Goal: Task Accomplishment & Management: Complete application form

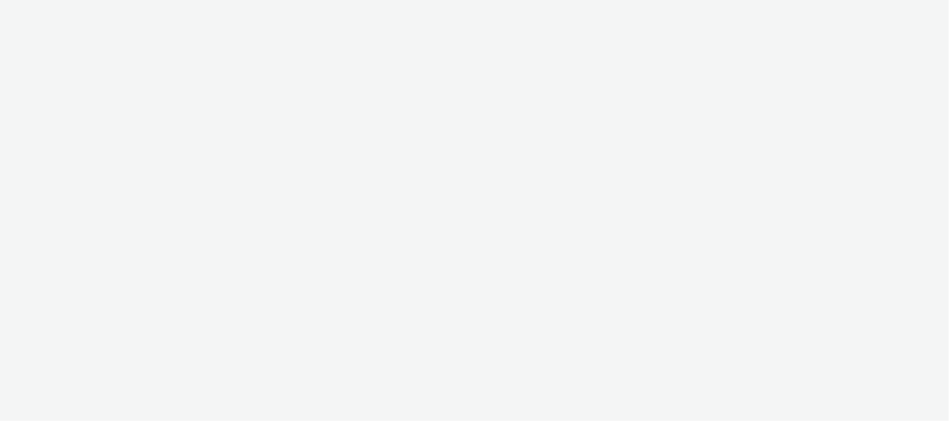
select select "f97d6638-e0a1-4f7a-bf46-55015878e29e"
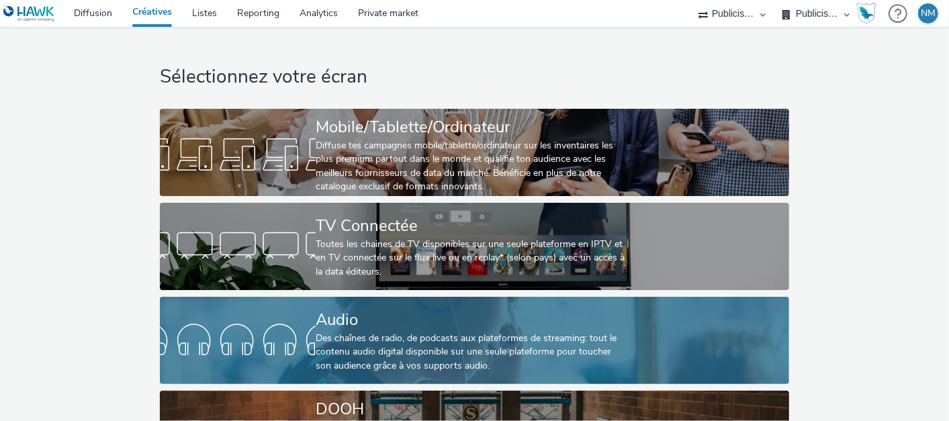
click at [374, 324] on div "Audio" at bounding box center [472, 319] width 312 height 23
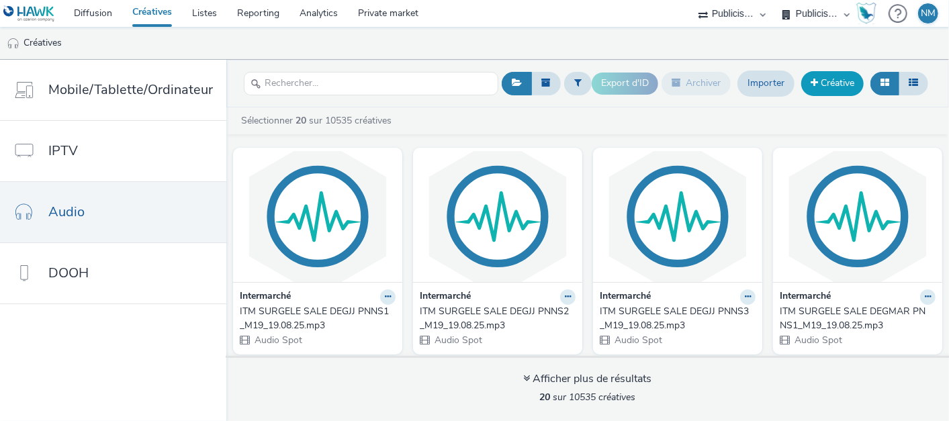
click at [842, 92] on link "Créative" at bounding box center [832, 83] width 62 height 24
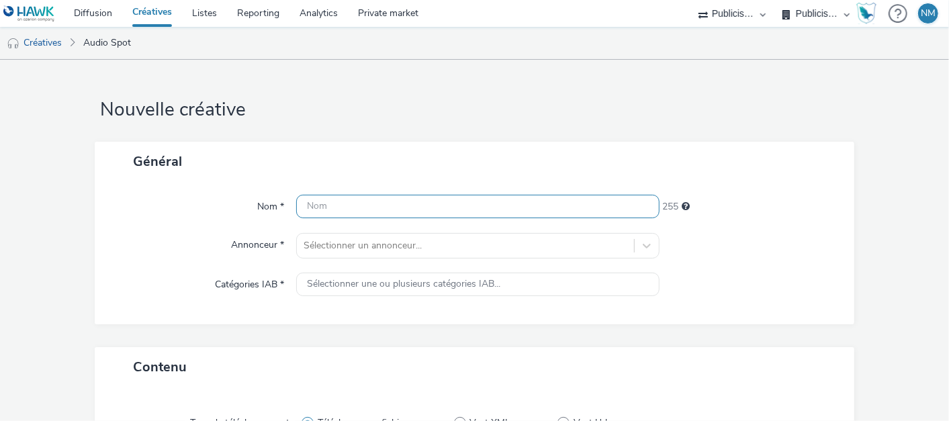
click at [337, 205] on input "text" at bounding box center [477, 206] width 363 height 23
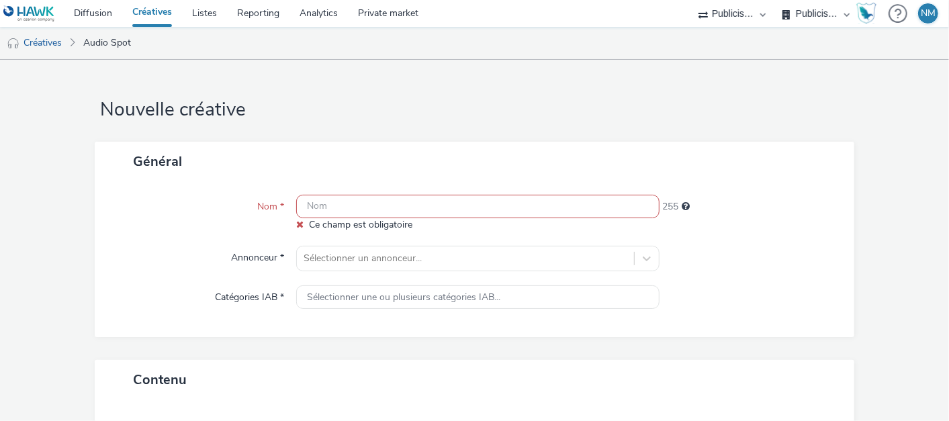
click at [397, 210] on input "text" at bounding box center [477, 206] width 363 height 23
paste input "04_GAMME_SEPTEMBRE_PEUGEOT_Gamme_PromoSeptembre_30s_PO_LOM1_250725_MIXRADIO"
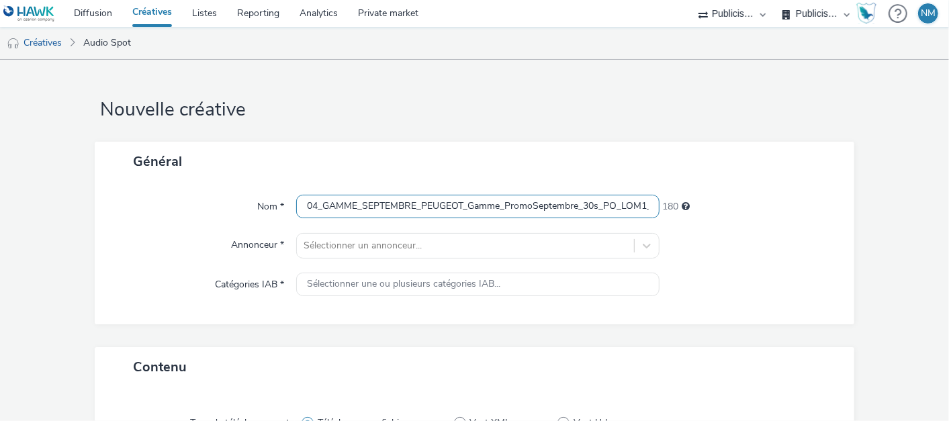
scroll to position [0, 93]
type input "04_GAMME_SEPTEMBRE_PEUGEOT_Gamme_PromoSeptembre_30s_PO_LOM1_250725_MIXRADIO"
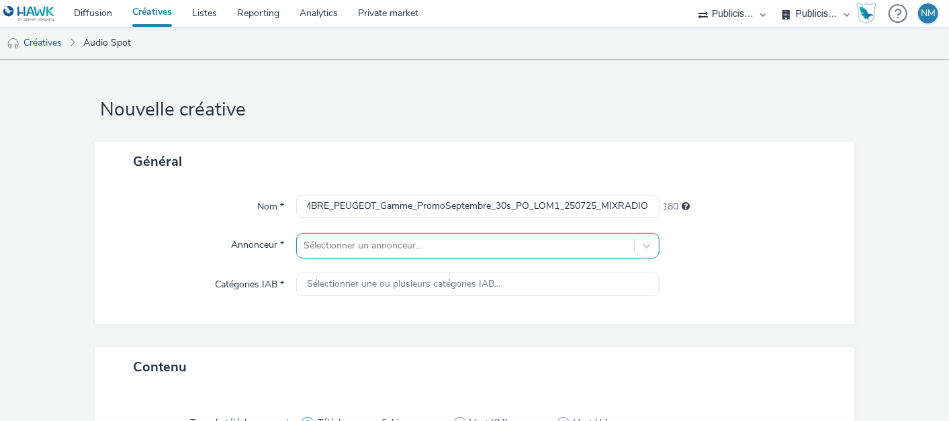
click at [372, 240] on div "Sélectionner un annonceur..." at bounding box center [477, 246] width 363 height 26
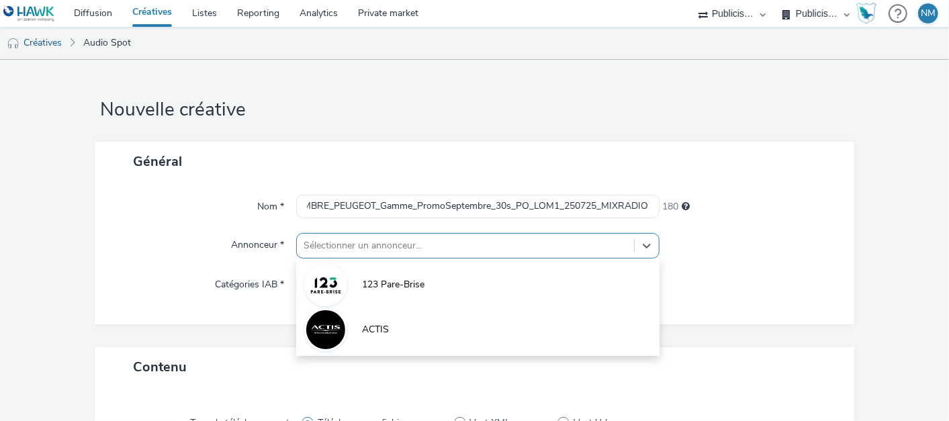
scroll to position [103, 0]
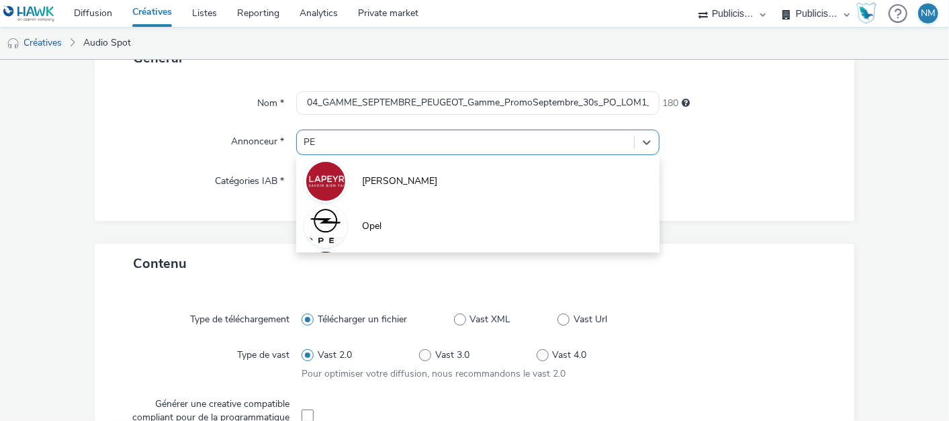
type input "PEU"
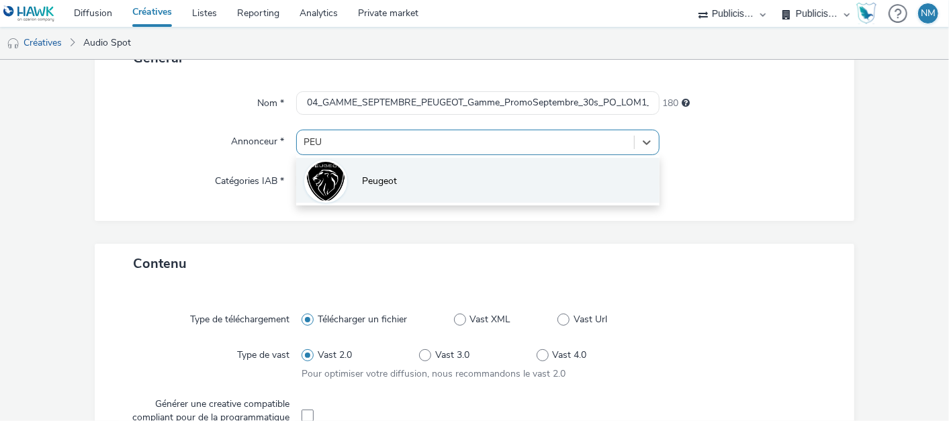
click at [363, 187] on span "Peugeot" at bounding box center [379, 181] width 35 height 13
type input "http://peugeot.fr"
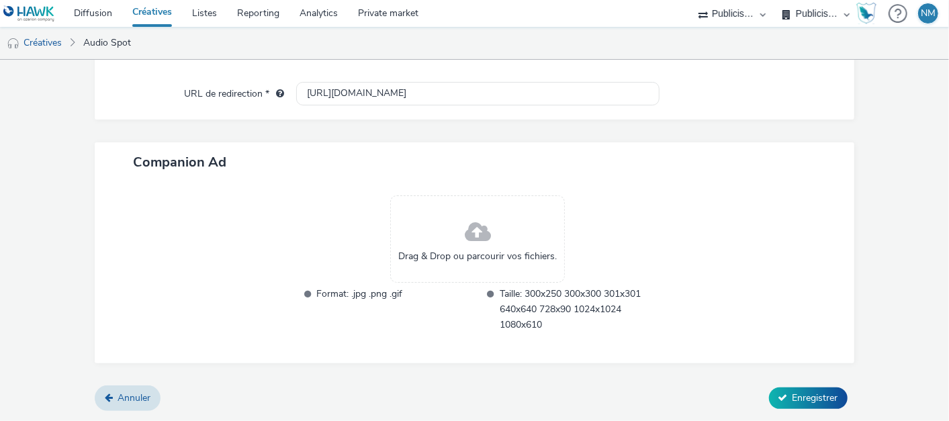
scroll to position [589, 0]
click at [792, 399] on span "Enregistrer" at bounding box center [815, 399] width 46 height 13
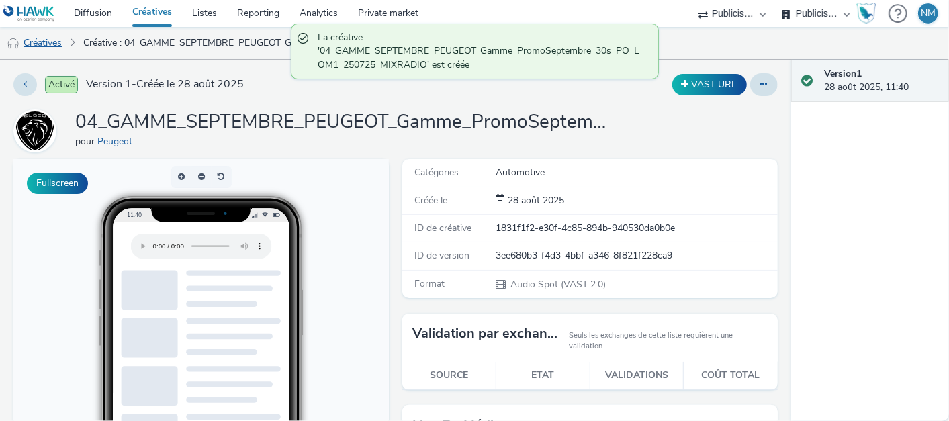
click at [55, 40] on link "Créatives" at bounding box center [34, 43] width 68 height 32
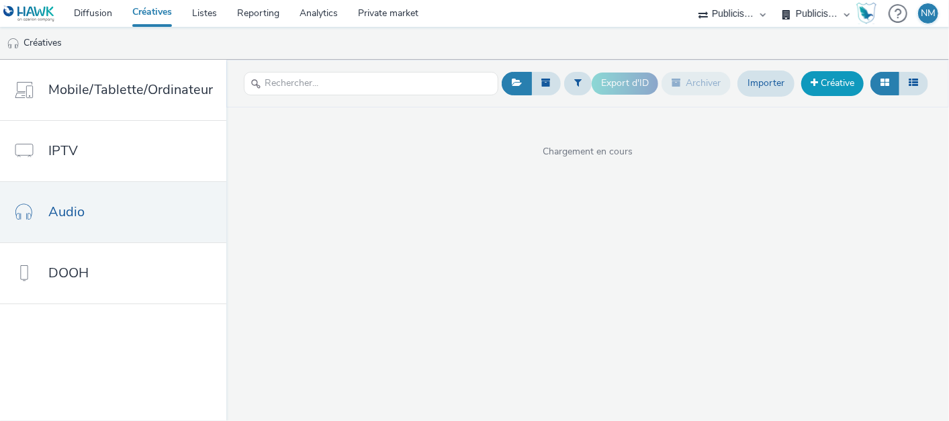
click at [843, 92] on link "Créative" at bounding box center [832, 83] width 62 height 24
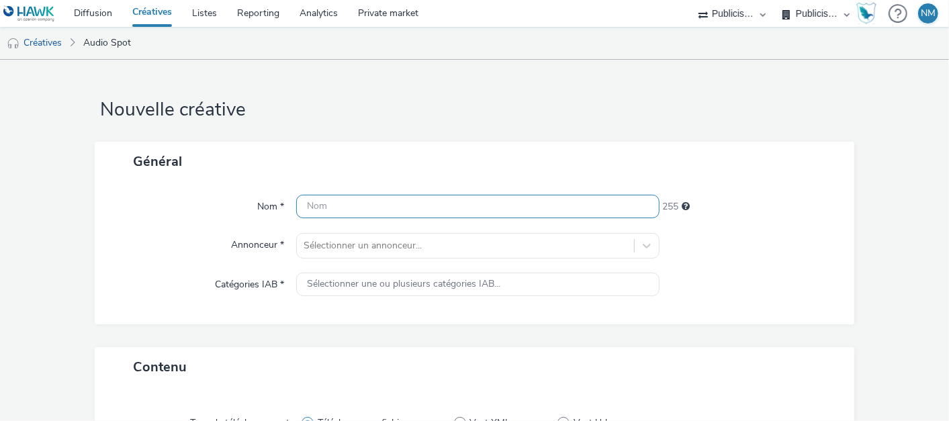
click at [360, 205] on input "text" at bounding box center [477, 206] width 363 height 23
paste input "05_GAMME_SEPTEMBRE_PEUGEOT_Gamme_PromoSeptembre_30s_PO_LOM2_250725_MIXRADIO"
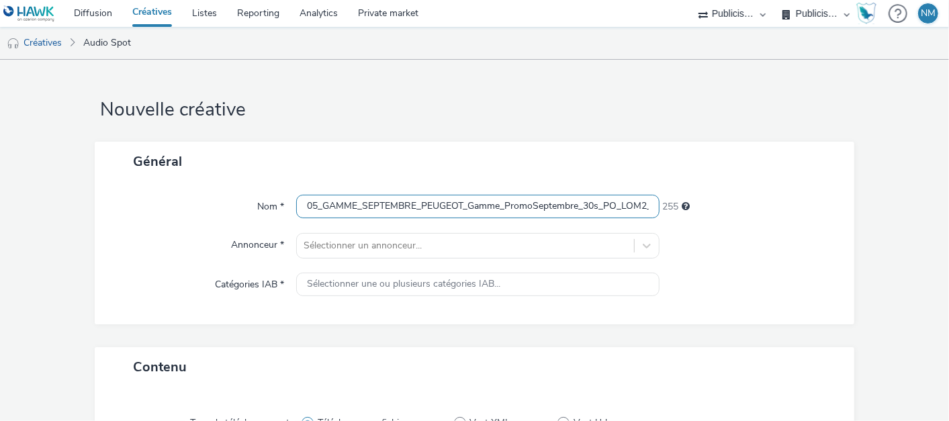
scroll to position [0, 93]
type input "05_GAMME_SEPTEMBRE_PEUGEOT_Gamme_PromoSeptembre_30s_PO_LOM2_250725_MIXRADIO"
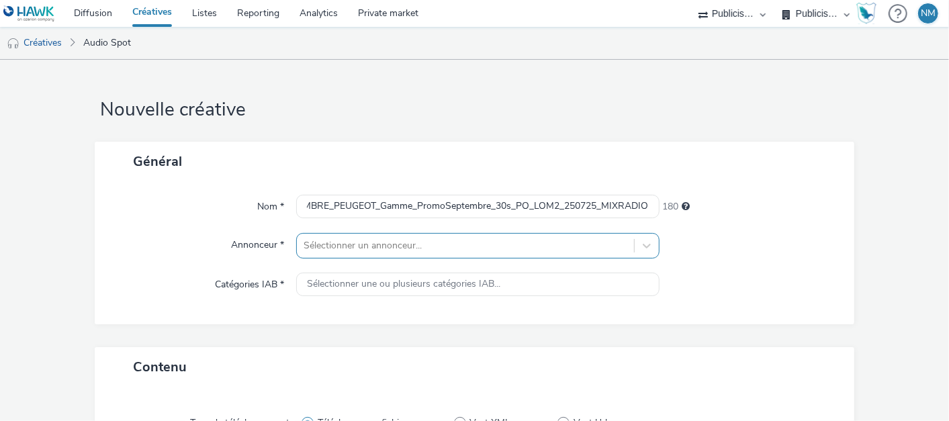
click at [336, 248] on div "Sélectionner un annonceur..." at bounding box center [477, 246] width 363 height 26
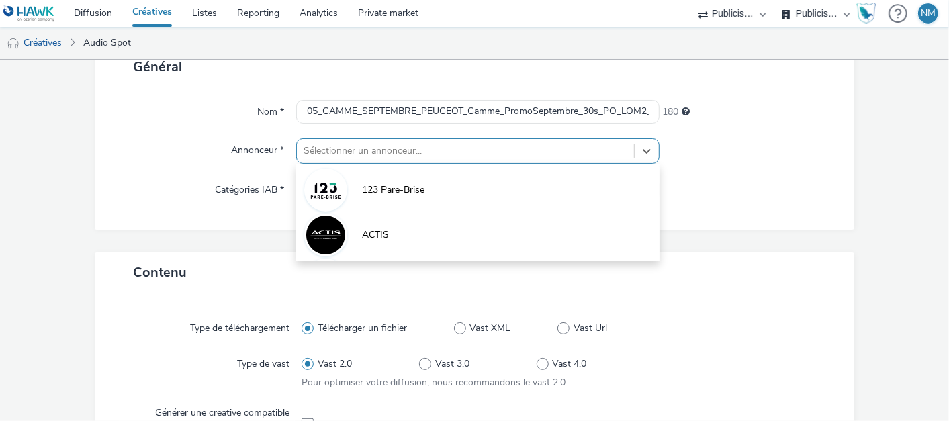
scroll to position [103, 0]
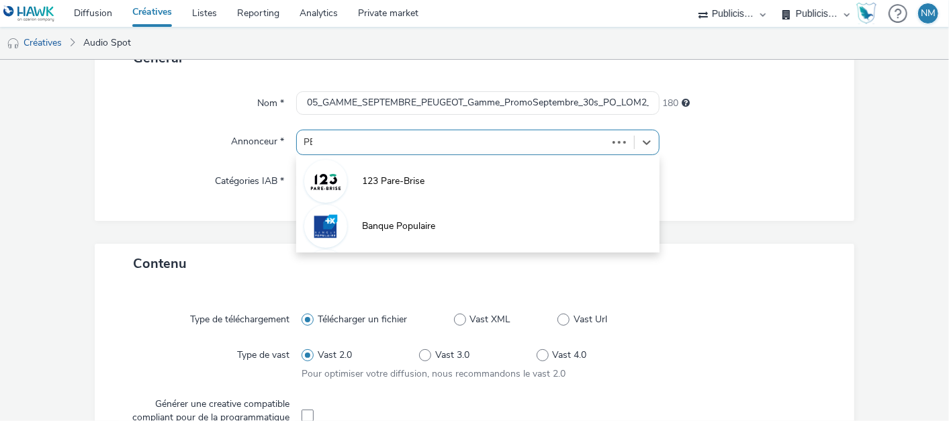
type input "PEU"
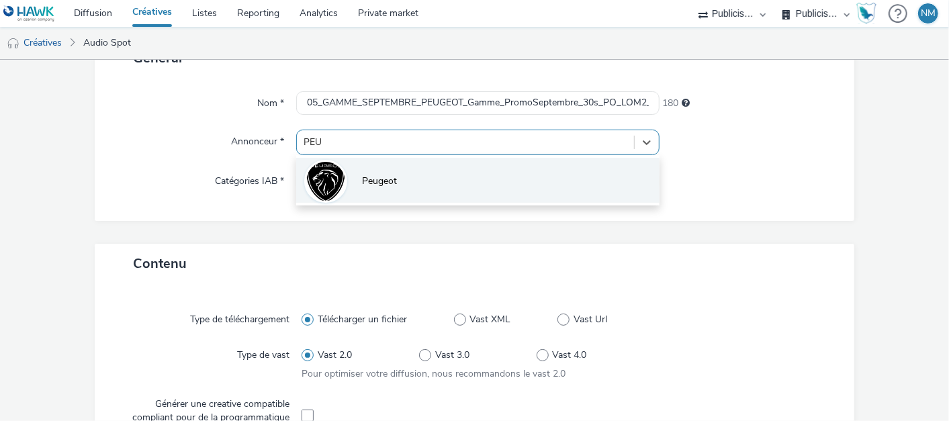
click at [571, 183] on li "Peugeot" at bounding box center [477, 180] width 363 height 45
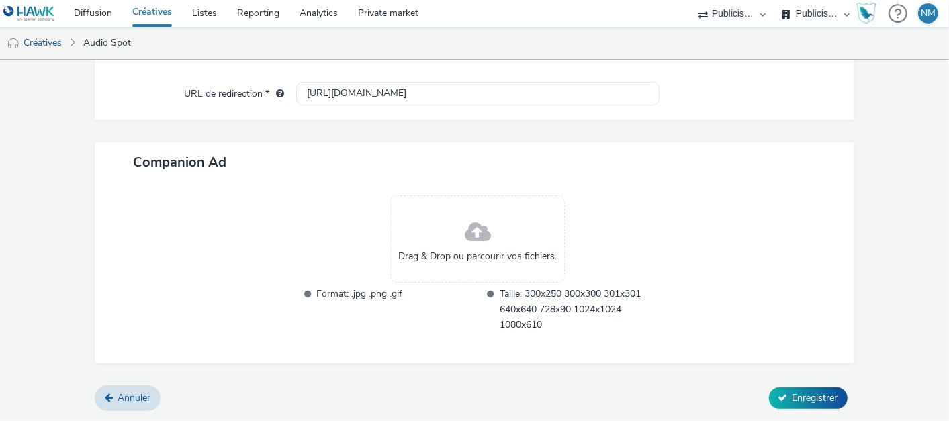
scroll to position [589, 0]
click at [792, 399] on span "Enregistrer" at bounding box center [815, 399] width 46 height 13
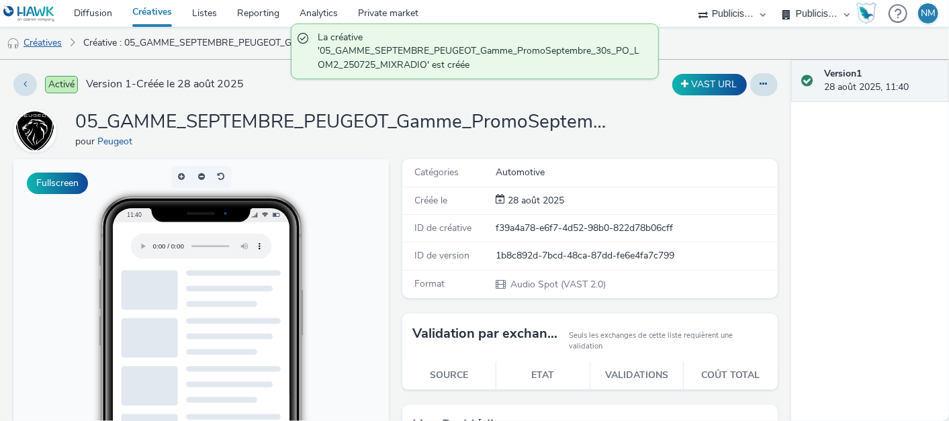
click at [54, 39] on link "Créatives" at bounding box center [34, 43] width 68 height 32
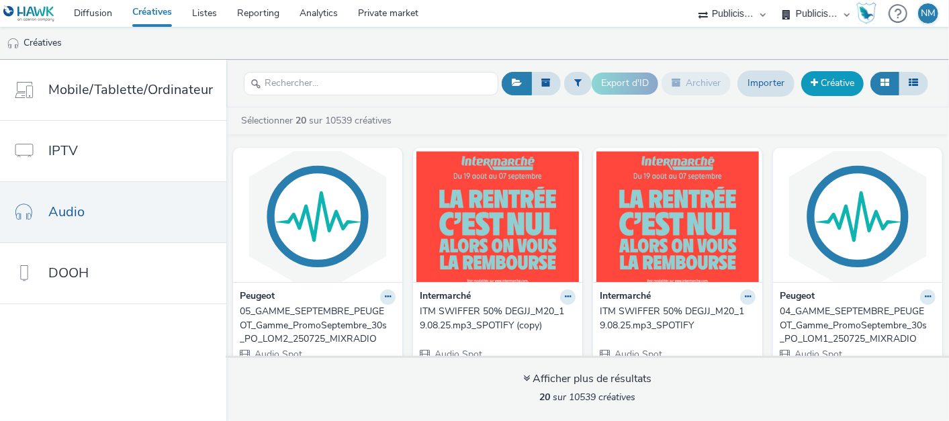
click at [820, 87] on link "Créative" at bounding box center [832, 83] width 62 height 24
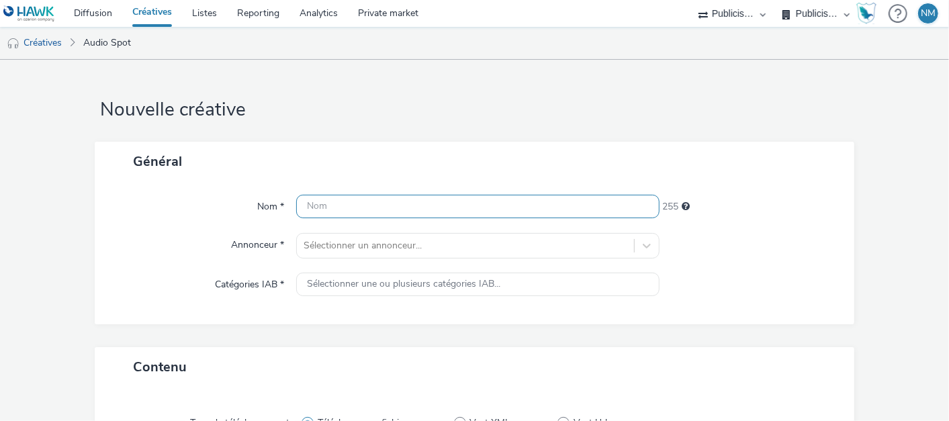
click at [395, 199] on input "text" at bounding box center [477, 206] width 363 height 23
paste input "06_GAMME_SEPTEMBRE_PEUGEOT_Gamme_PromoSeptembre_30s_PO_LOM3_250725_MIXRADIO"
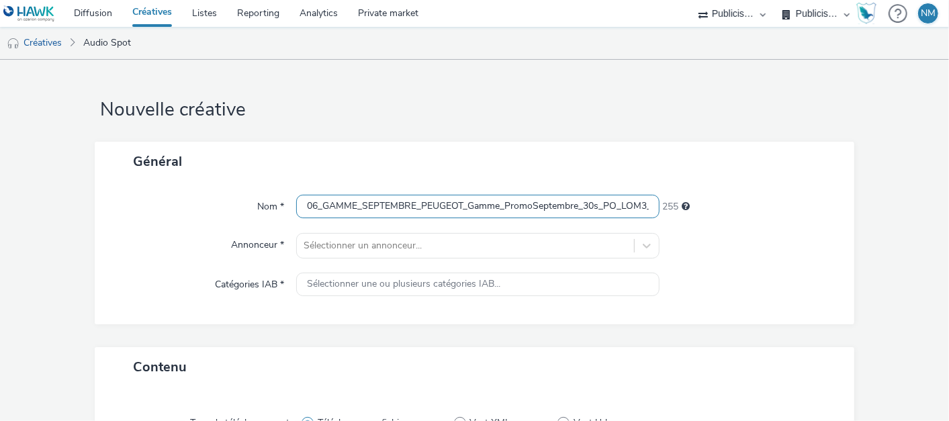
scroll to position [0, 93]
type input "06_GAMME_SEPTEMBRE_PEUGEOT_Gamme_PromoSeptembre_30s_PO_LOM3_250725_MIXRADIO"
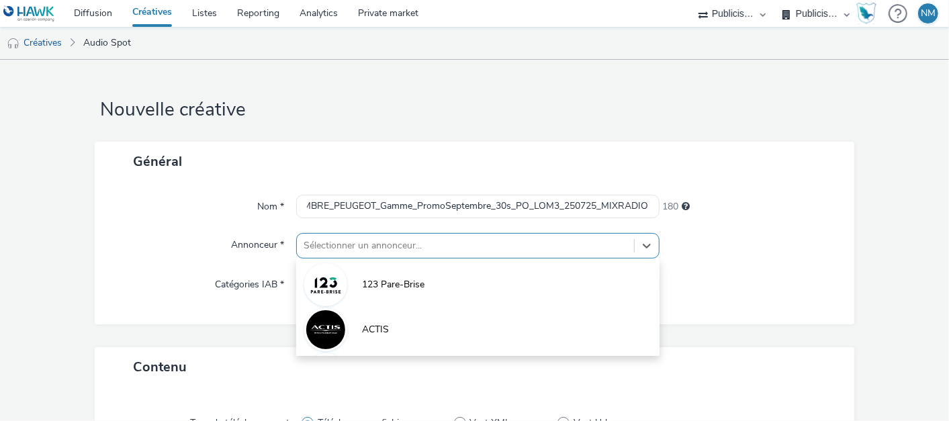
click at [342, 254] on div "option 123 Pare-Brise focused, 1 of 10. 10 results available. Use Up and Down t…" at bounding box center [477, 246] width 363 height 26
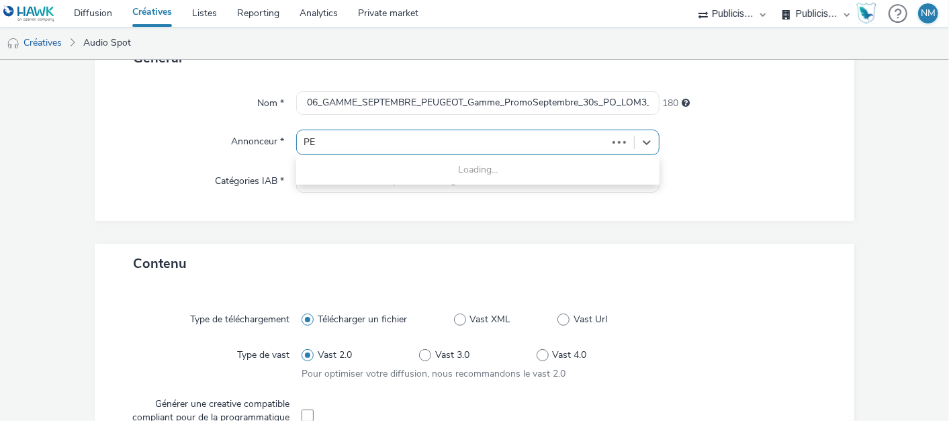
type input "PEU"
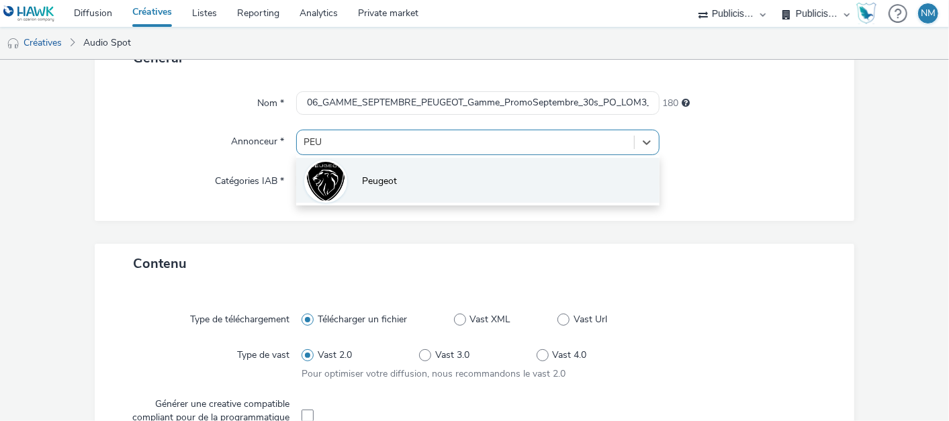
click at [386, 188] on li "Peugeot" at bounding box center [477, 180] width 363 height 45
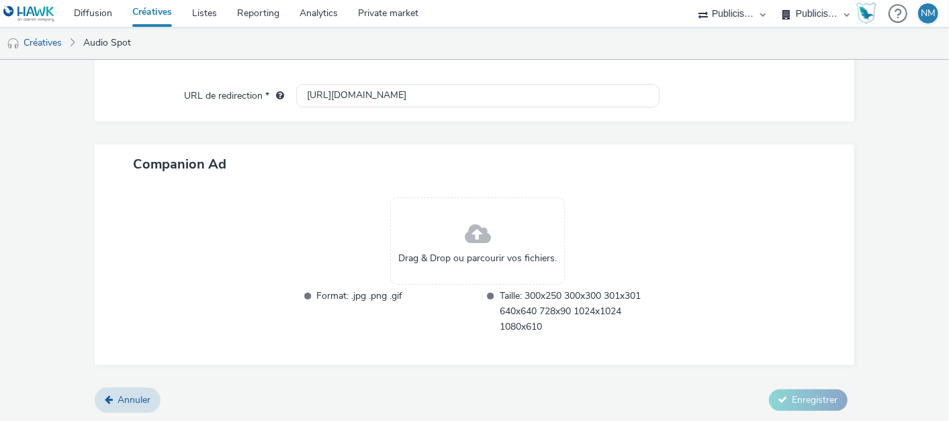
scroll to position [589, 0]
click at [779, 397] on button "Enregistrer" at bounding box center [808, 399] width 79 height 21
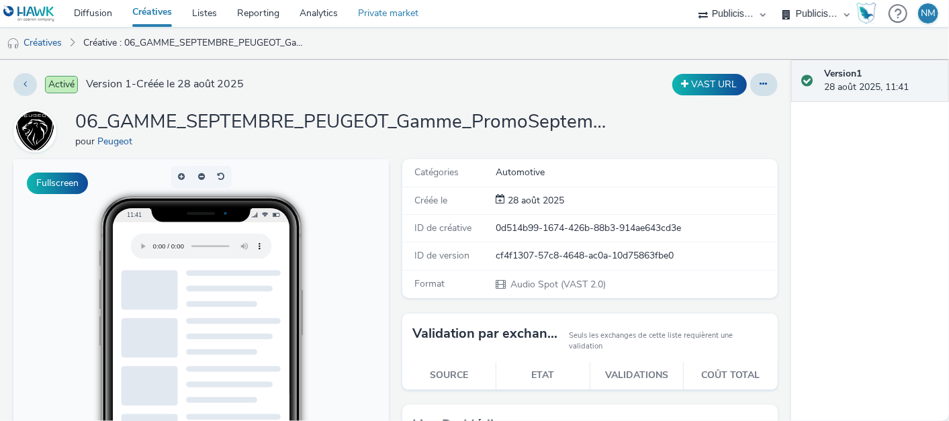
click at [375, 15] on link "Private market" at bounding box center [388, 13] width 81 height 27
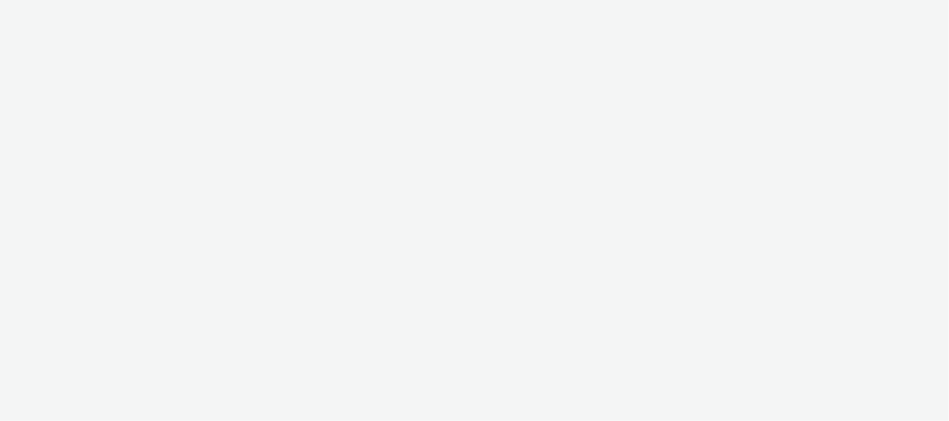
select select "f97d6638-e0a1-4f7a-bf46-55015878e29e"
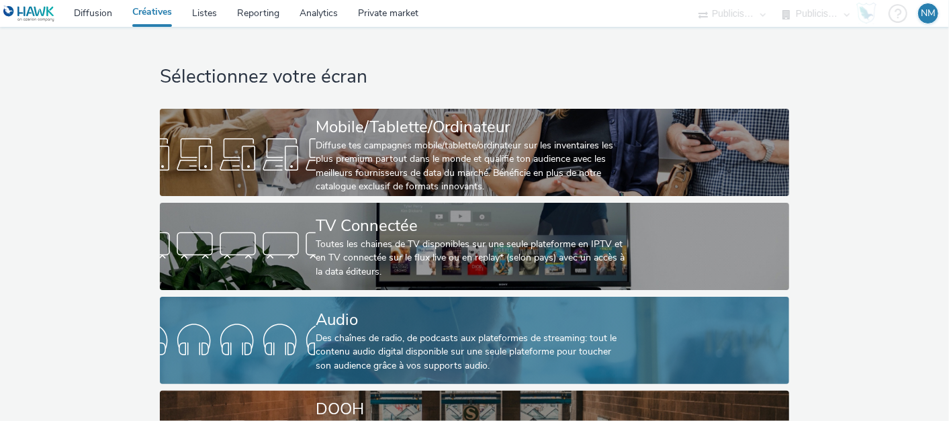
click at [301, 359] on div at bounding box center [238, 340] width 156 height 43
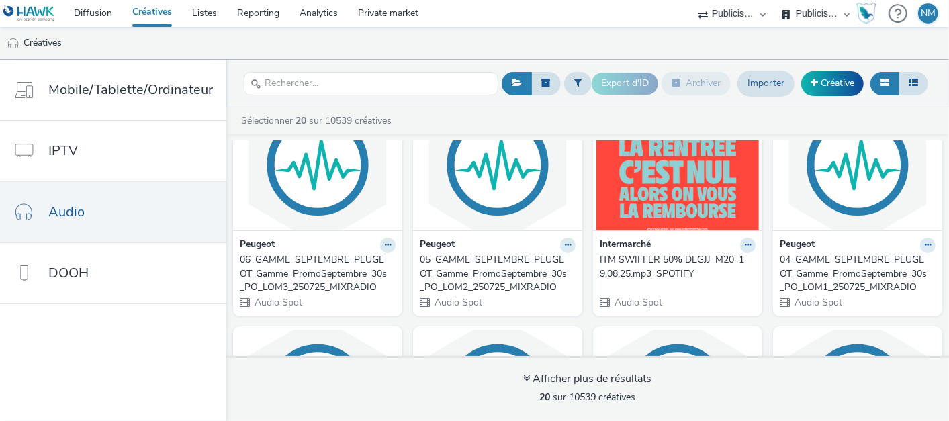
scroll to position [75, 0]
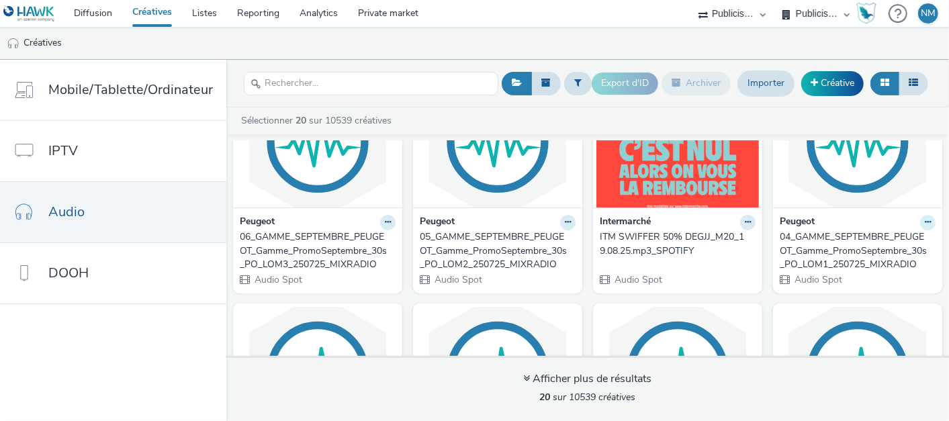
click at [920, 219] on button at bounding box center [927, 222] width 15 height 15
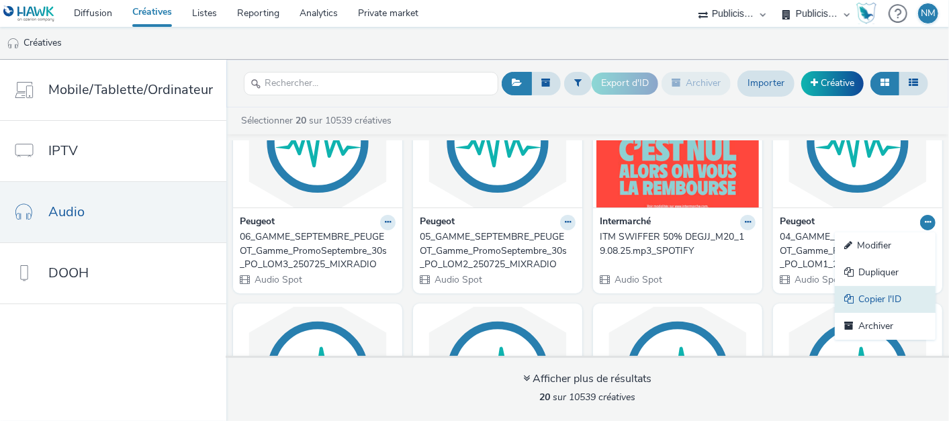
click at [877, 291] on link "Copier l'ID" at bounding box center [884, 299] width 101 height 27
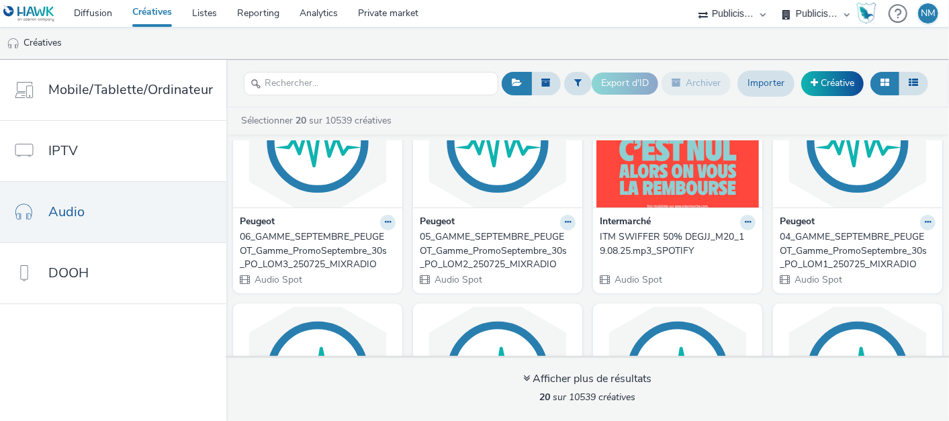
click at [568, 221] on div "Peugeot 05_GAMME_SEPTEMBRE_PEUGEOT_Gamme_PromoSeptembre_30s_PO_LOM2_250725_MIXR…" at bounding box center [497, 250] width 169 height 86
click at [560, 221] on button at bounding box center [567, 222] width 15 height 15
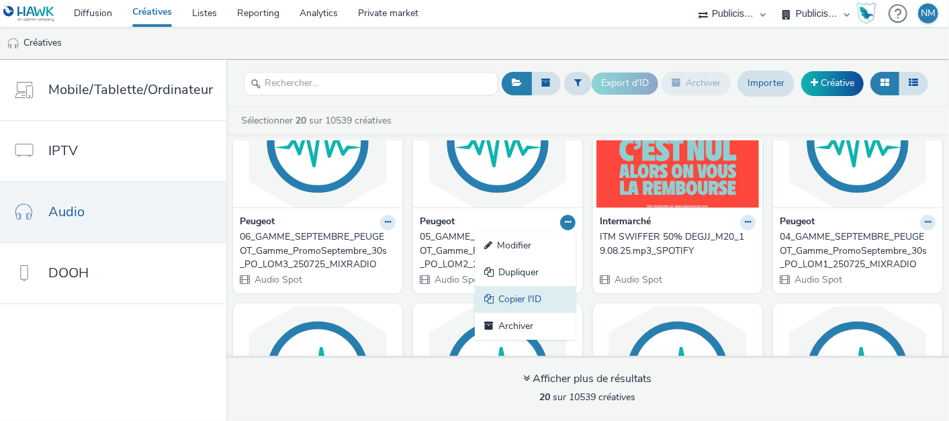
click at [525, 292] on link "Copier l'ID" at bounding box center [525, 299] width 101 height 27
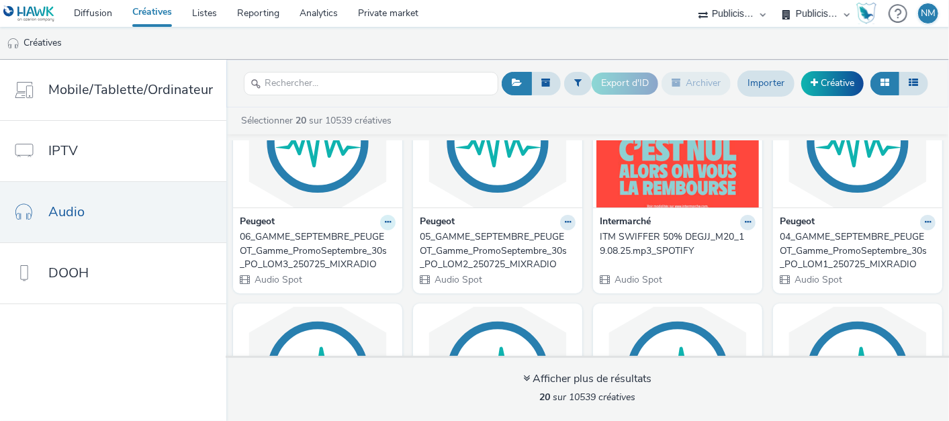
click at [385, 219] on icon at bounding box center [388, 222] width 6 height 8
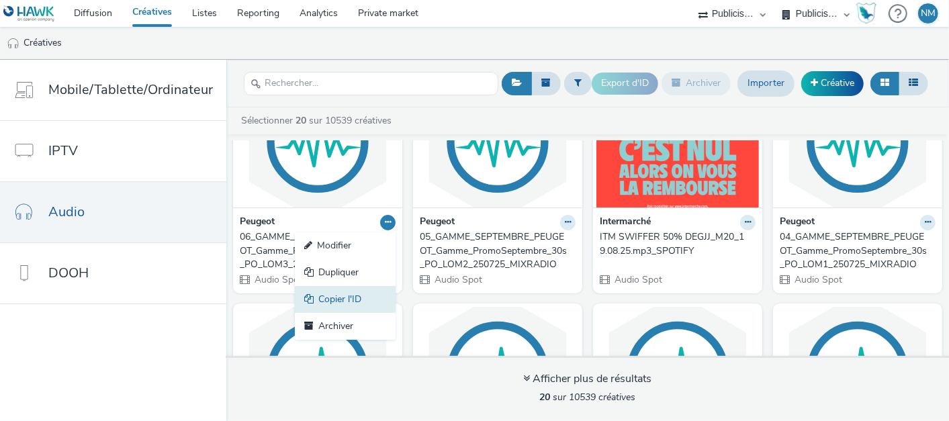
click at [354, 299] on link "Copier l'ID" at bounding box center [345, 299] width 101 height 27
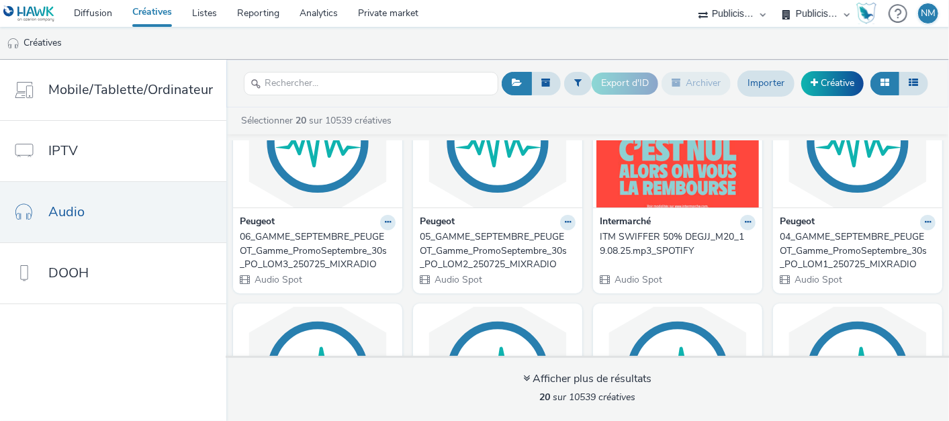
drag, startPoint x: 830, startPoint y: 226, endPoint x: 873, endPoint y: 234, distance: 43.6
drag, startPoint x: 297, startPoint y: 228, endPoint x: 281, endPoint y: 256, distance: 32.7
click at [95, 16] on link "Diffusion" at bounding box center [93, 13] width 58 height 27
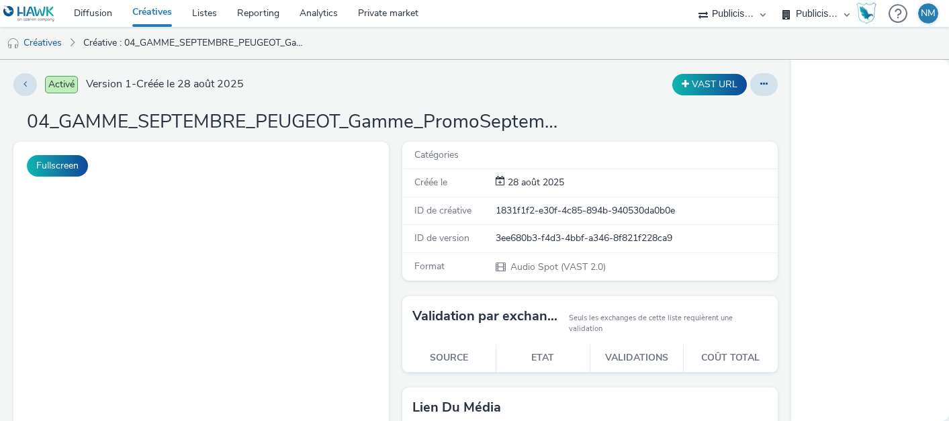
select select "f97d6638-e0a1-4f7a-bf46-55015878e29e"
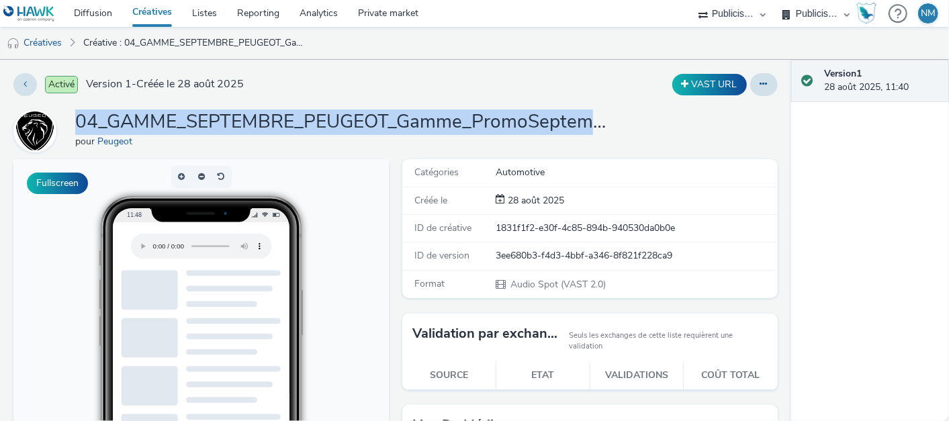
drag, startPoint x: 77, startPoint y: 123, endPoint x: 657, endPoint y: 122, distance: 580.7
click at [657, 122] on div "04_GAMME_SEPTEMBRE_PEUGEOT_Gamme_PromoSeptembre_30s_PO_LOM1_250725_MIXRADIO pou…" at bounding box center [395, 130] width 764 height 43
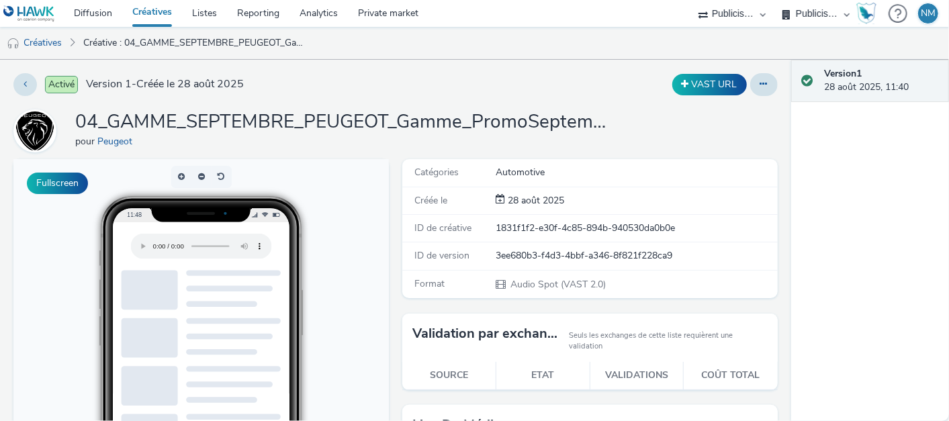
drag, startPoint x: 657, startPoint y: 122, endPoint x: 715, endPoint y: 141, distance: 60.9
click at [715, 141] on div "04_GAMME_SEPTEMBRE_PEUGEOT_Gamme_PromoSeptembre_30s_PO_LOM1_250725_MIXRADIO pou…" at bounding box center [395, 130] width 764 height 43
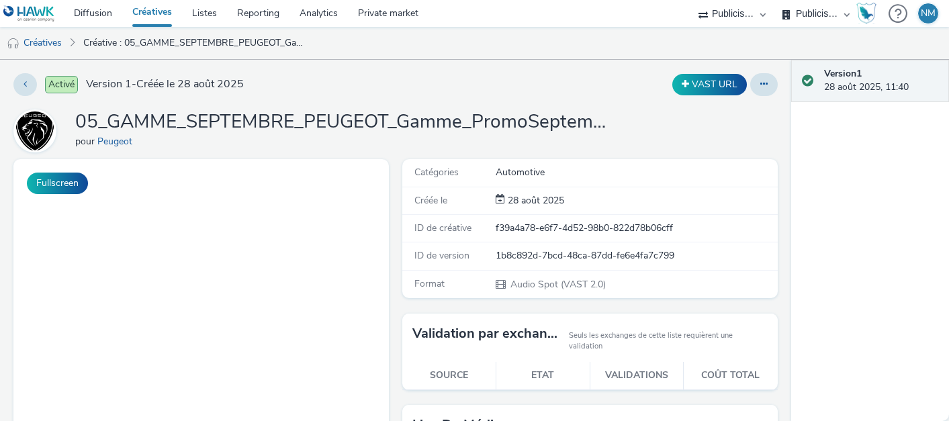
select select "f97d6638-e0a1-4f7a-bf46-55015878e29e"
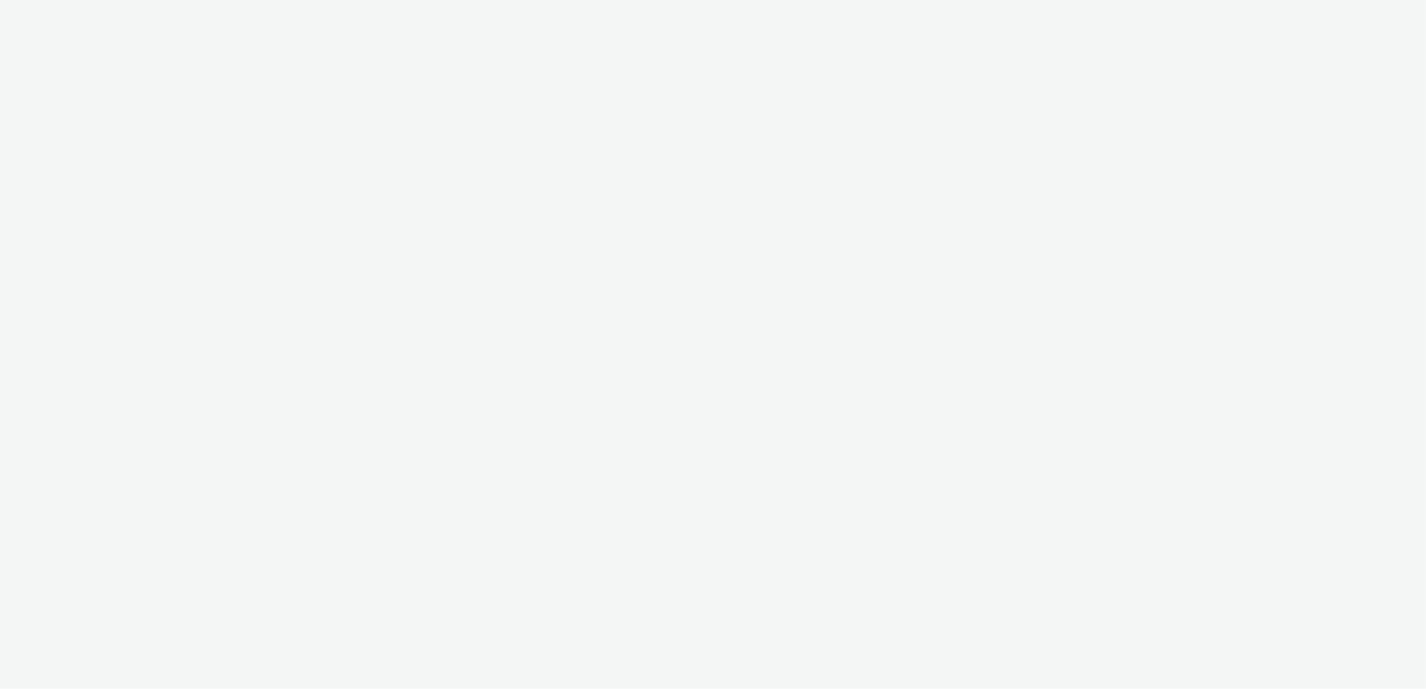
select select "f97d6638-e0a1-4f7a-bf46-55015878e29e"
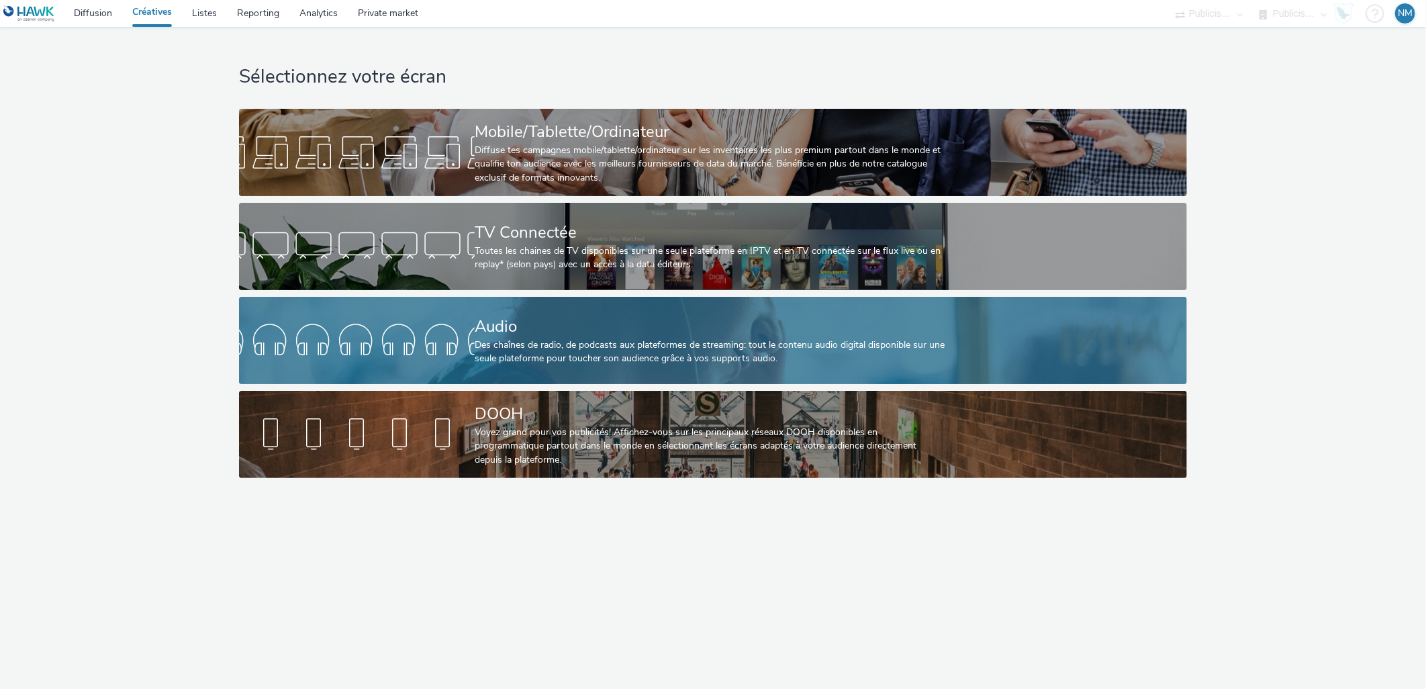
click at [454, 321] on div at bounding box center [357, 340] width 236 height 43
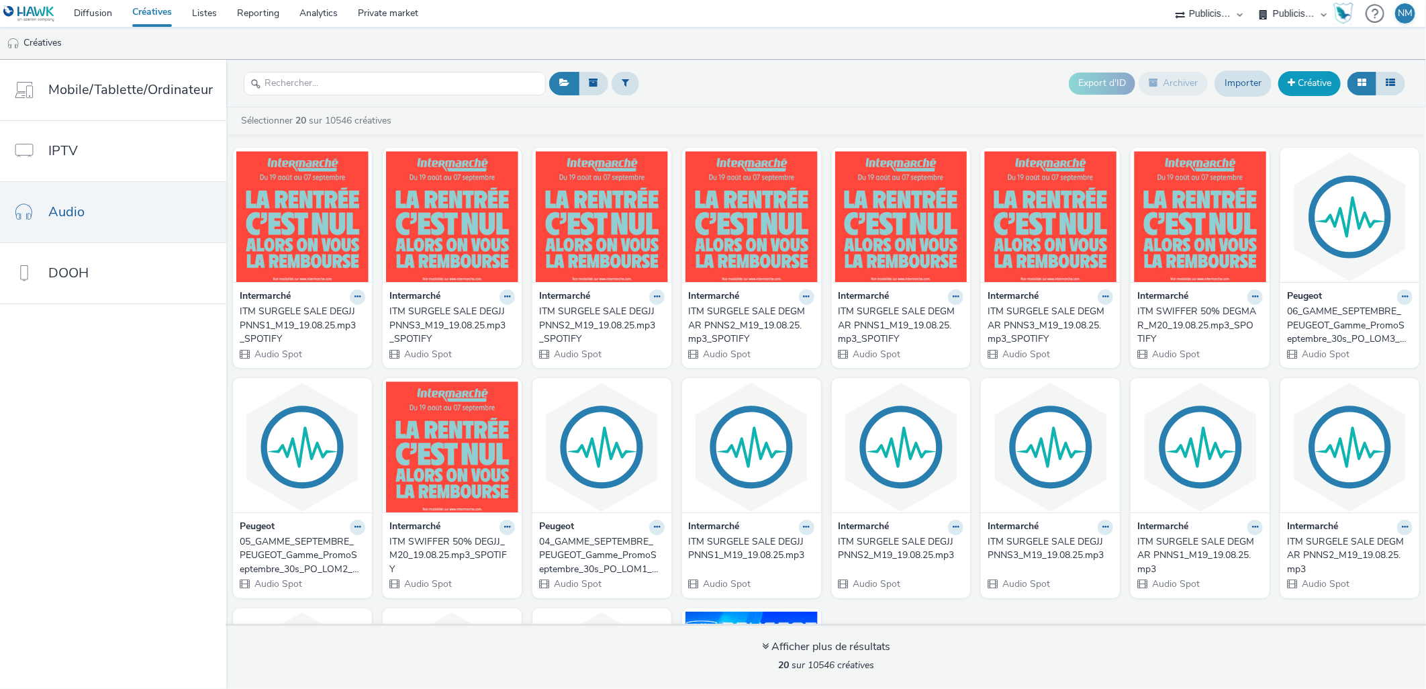
click at [1320, 79] on link "Créative" at bounding box center [1309, 83] width 62 height 24
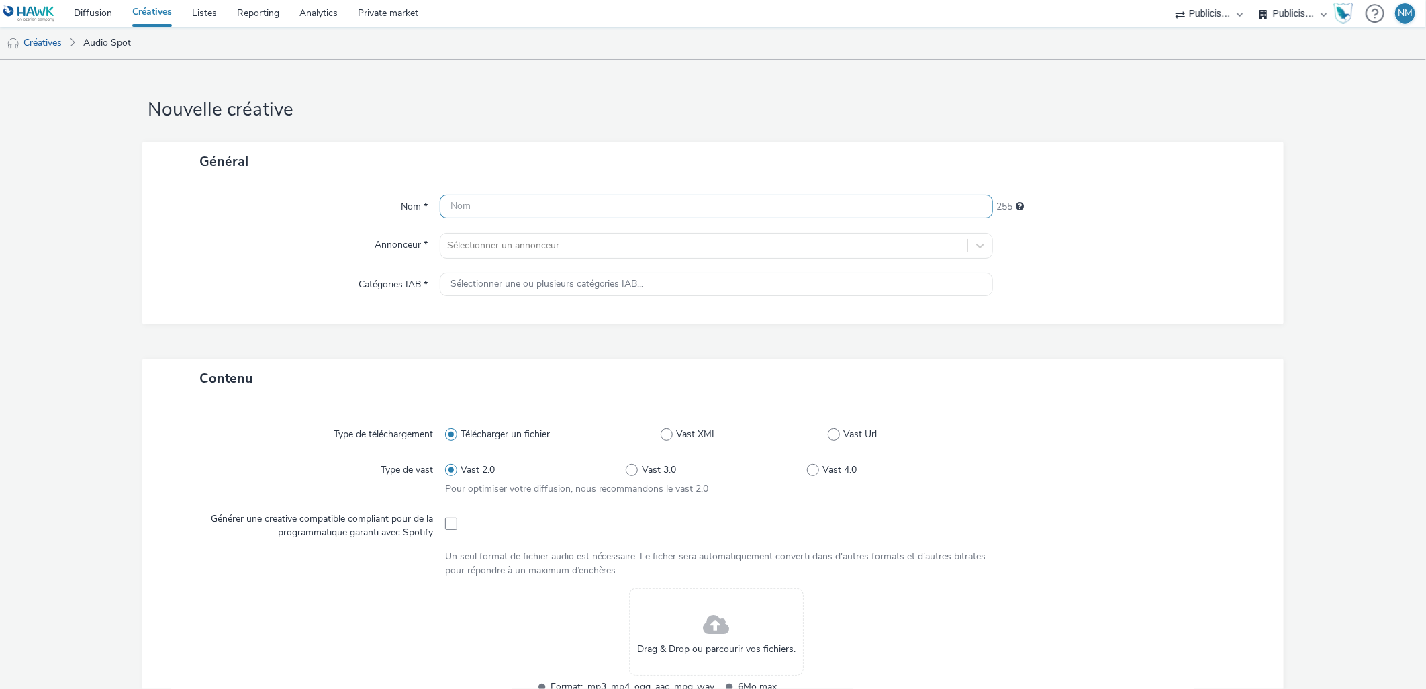
click at [510, 210] on input "text" at bounding box center [717, 206] width 554 height 23
paste input "PEUGEOT_VU_Dicton_30s_Comedie_250728_MIXRADIO"
type input "PEUGEOT_VU_Dicton_30s_Comedie_250728_MIXRADIO"
click at [493, 235] on div "Sélectionner un annonceur..." at bounding box center [704, 245] width 528 height 21
type input "peu"
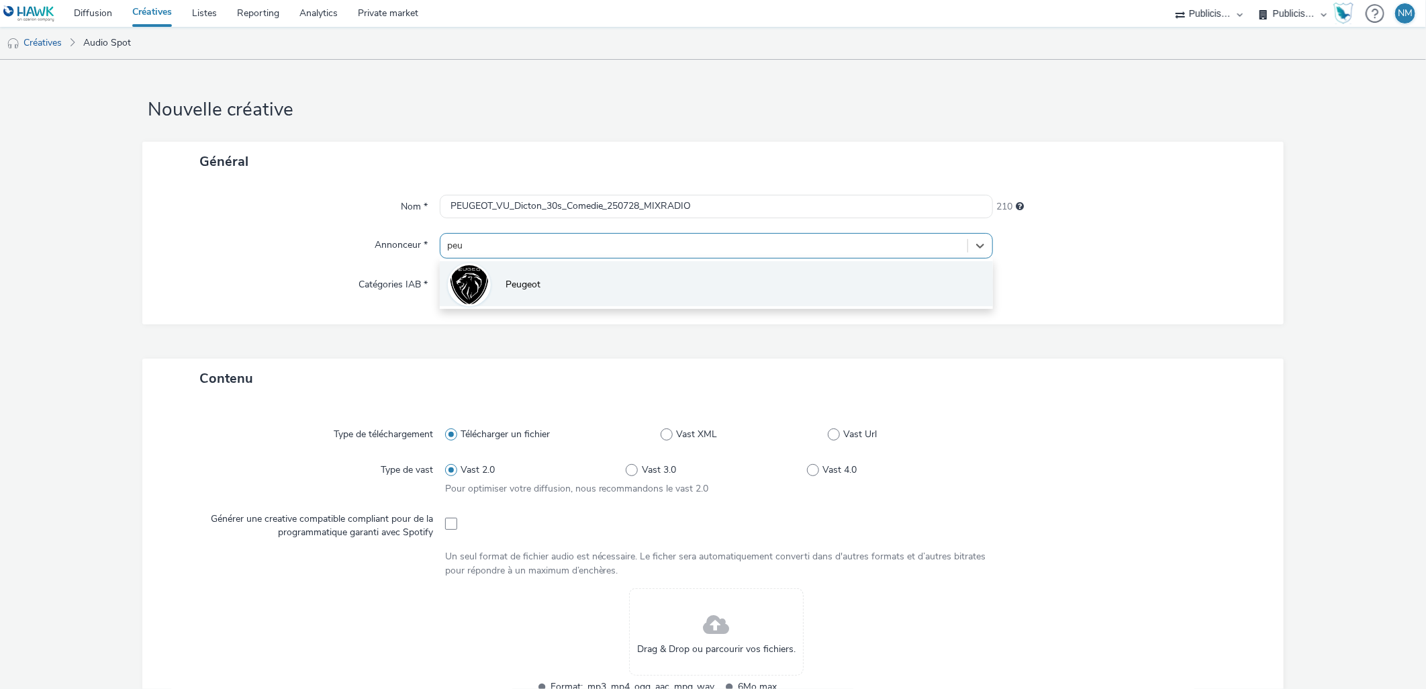
click at [499, 281] on li "Peugeot" at bounding box center [717, 283] width 554 height 45
type input "[URL][DOMAIN_NAME]"
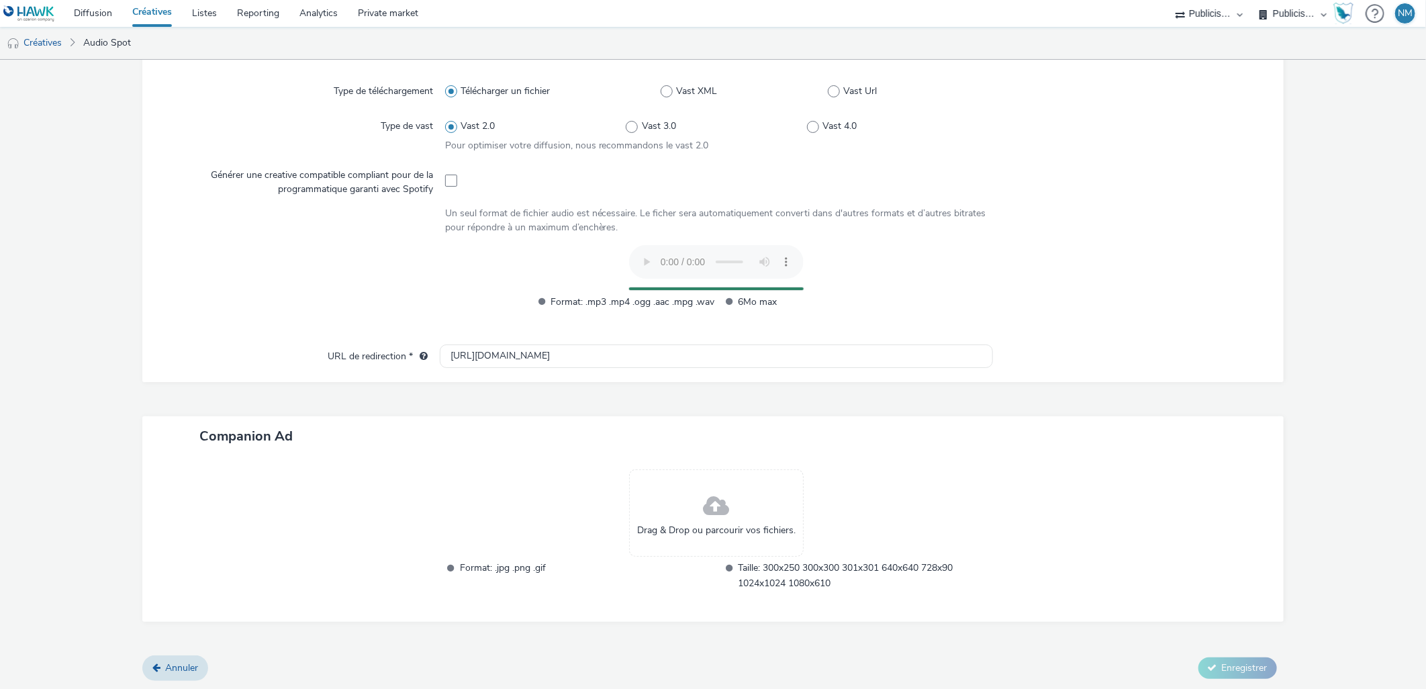
scroll to position [326, 0]
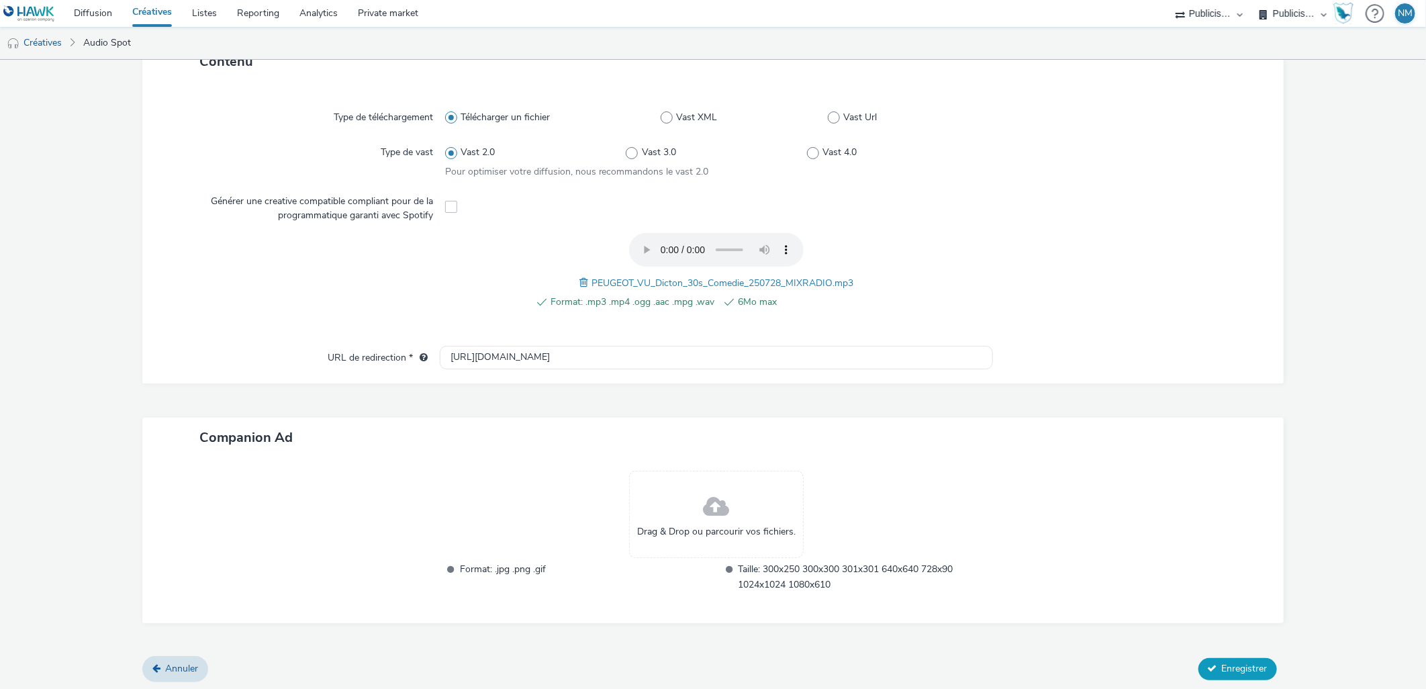
click at [1222, 662] on span "Enregistrer" at bounding box center [1245, 668] width 46 height 13
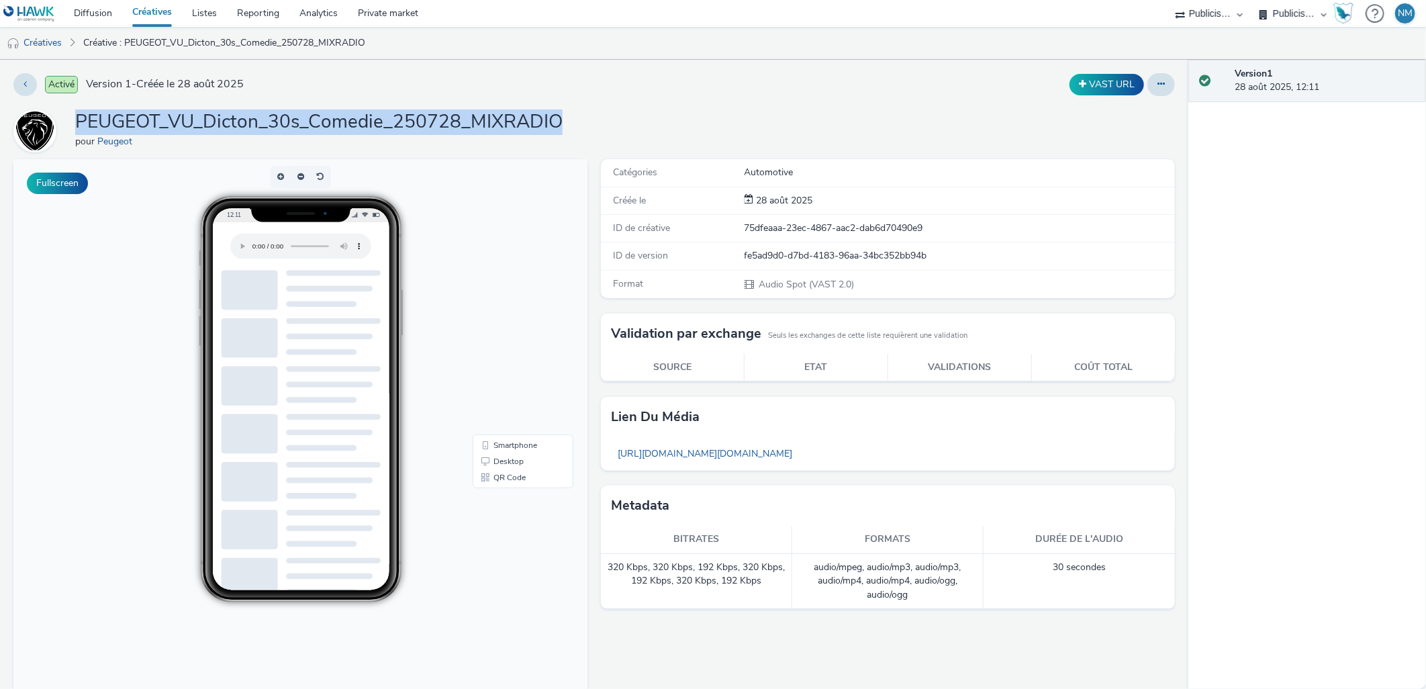
drag, startPoint x: 79, startPoint y: 122, endPoint x: 569, endPoint y: 115, distance: 489.5
click at [569, 115] on div "PEUGEOT_VU_Dicton_30s_Comedie_250728_MIXRADIO pour Peugeot" at bounding box center [593, 130] width 1161 height 43
copy h1 "PEUGEOT_VU_Dicton_30s_Comedie_250728_MIXRADIO"
click at [1155, 82] on button at bounding box center [1161, 84] width 28 height 23
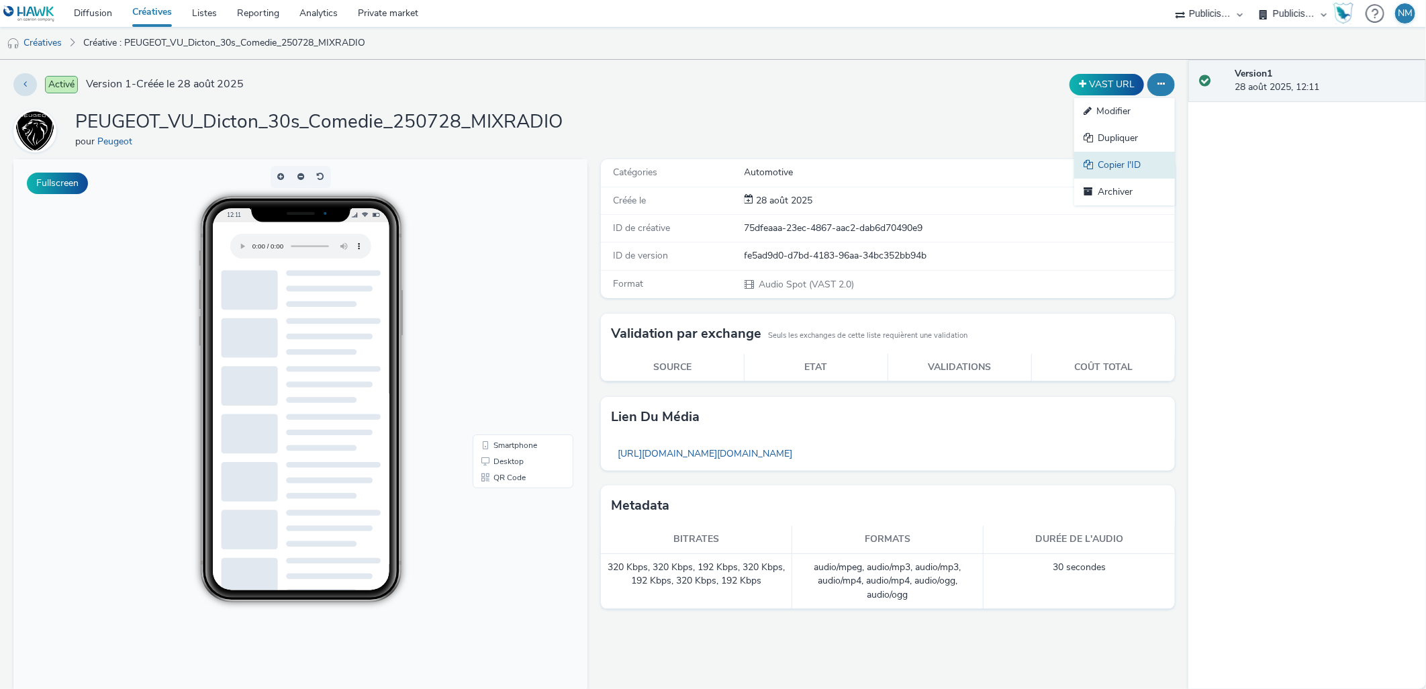
click at [1116, 161] on link "Copier l'ID" at bounding box center [1124, 165] width 101 height 27
